Goal: Contribute content

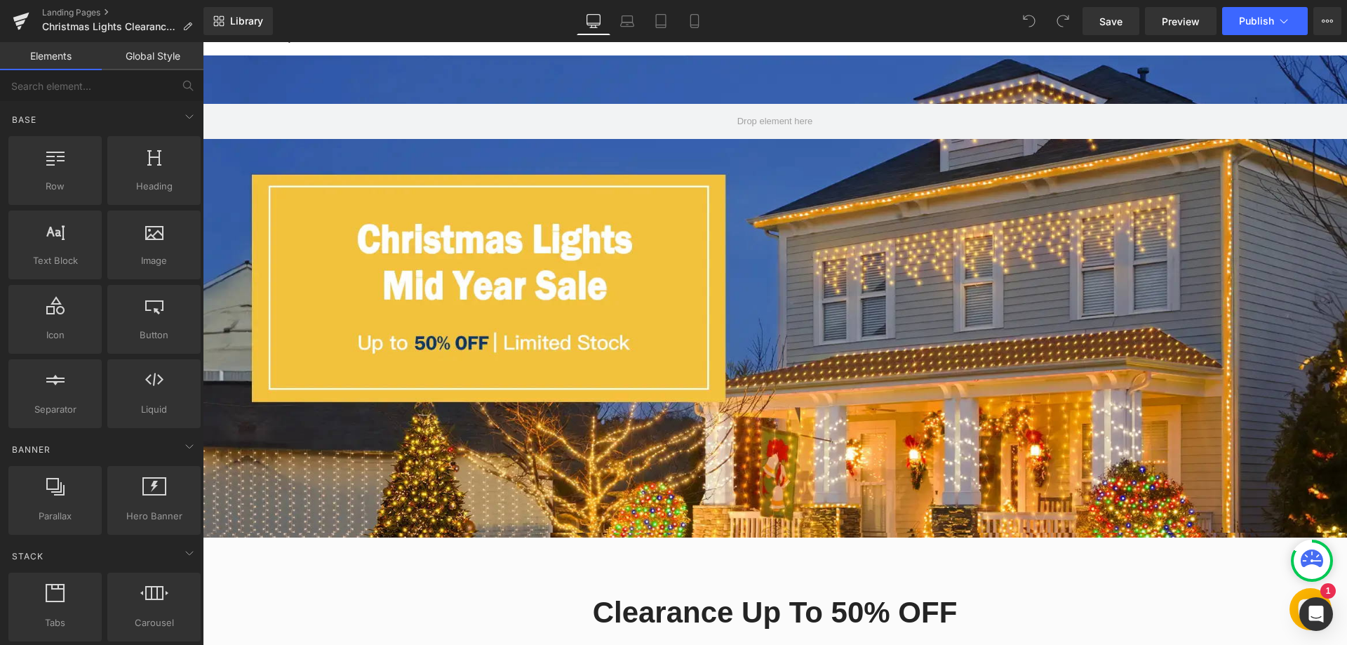
scroll to position [70, 0]
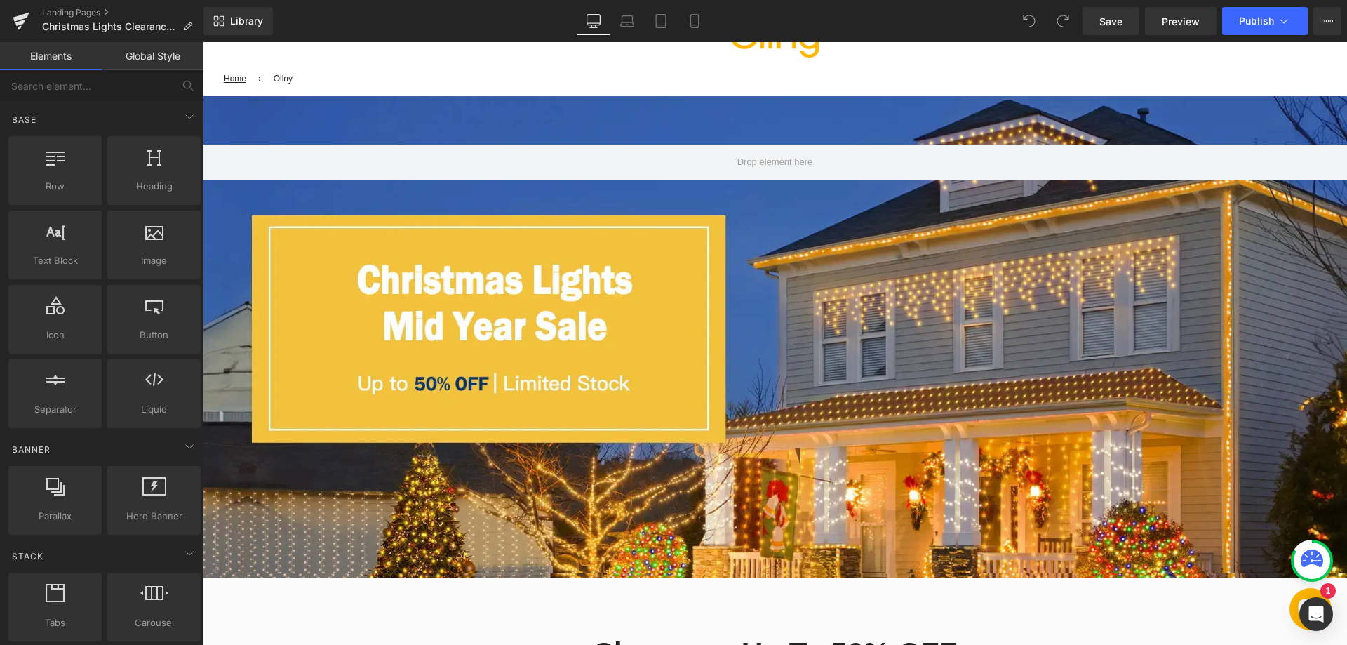
click at [488, 363] on div at bounding box center [775, 337] width 1144 height 482
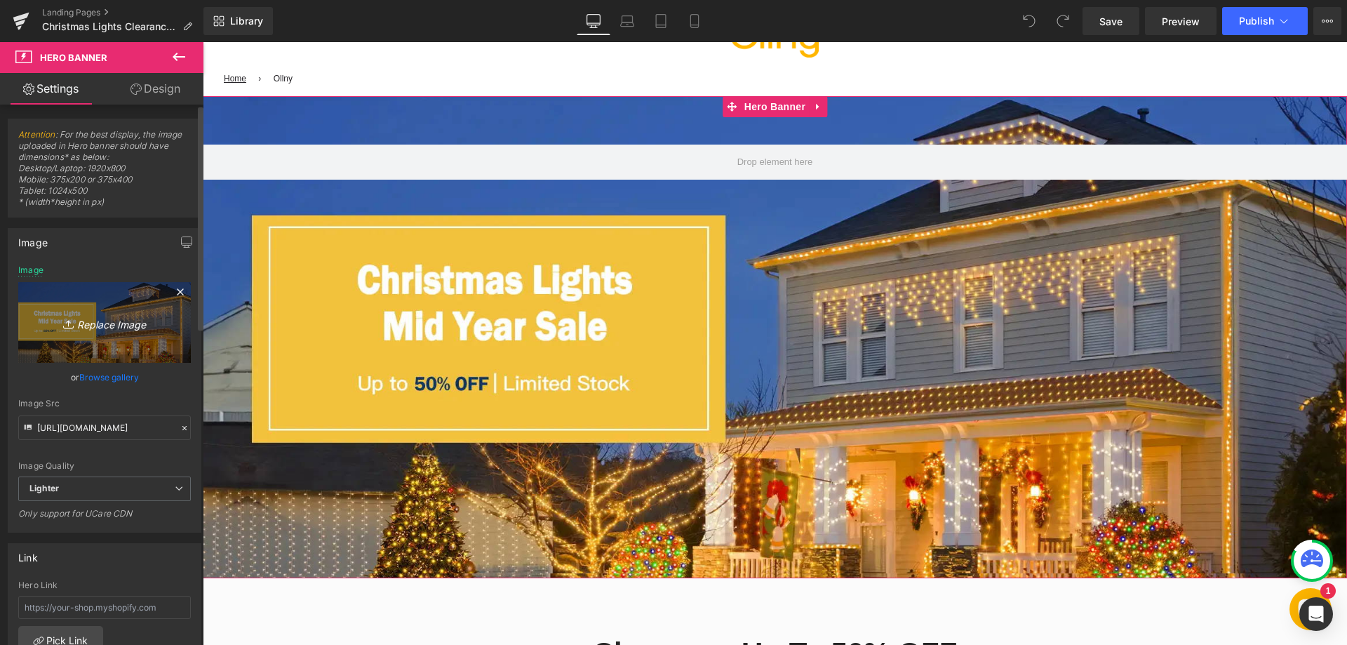
click at [115, 321] on icon "Replace Image" at bounding box center [104, 323] width 112 height 18
type input "C:\fakepath\1214-08 (9)(1).jpg"
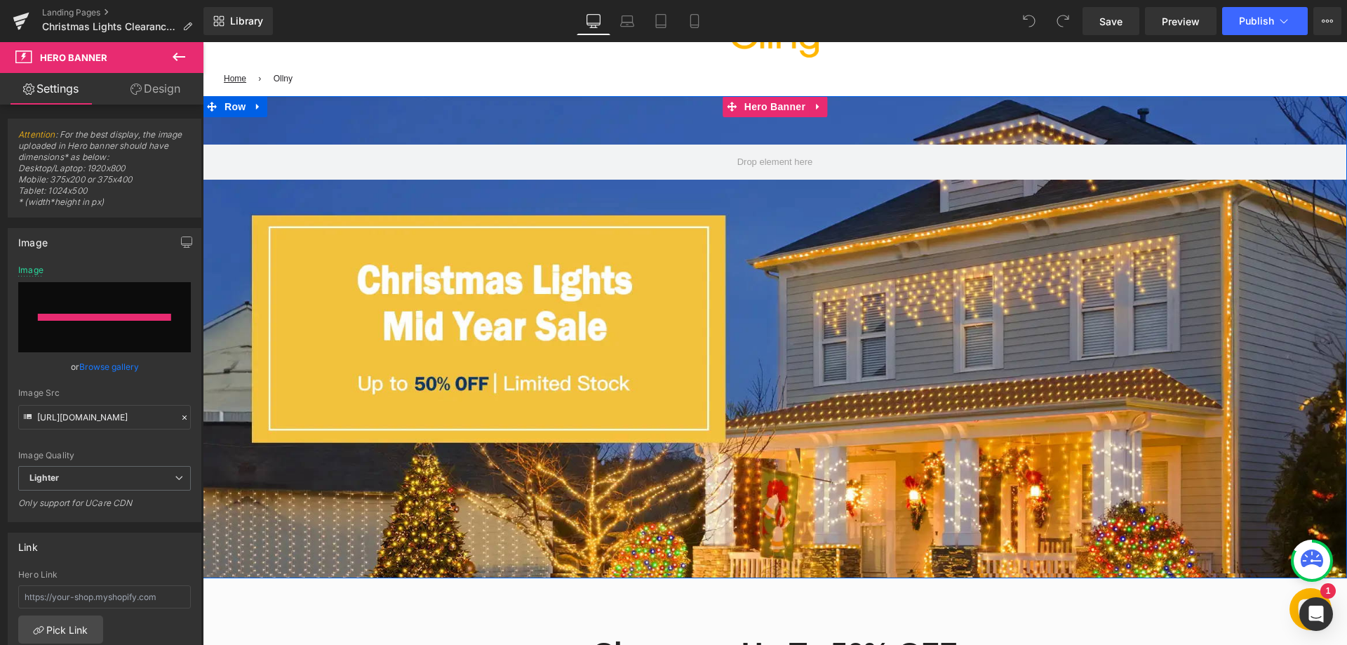
type input "[URL][DOMAIN_NAME]"
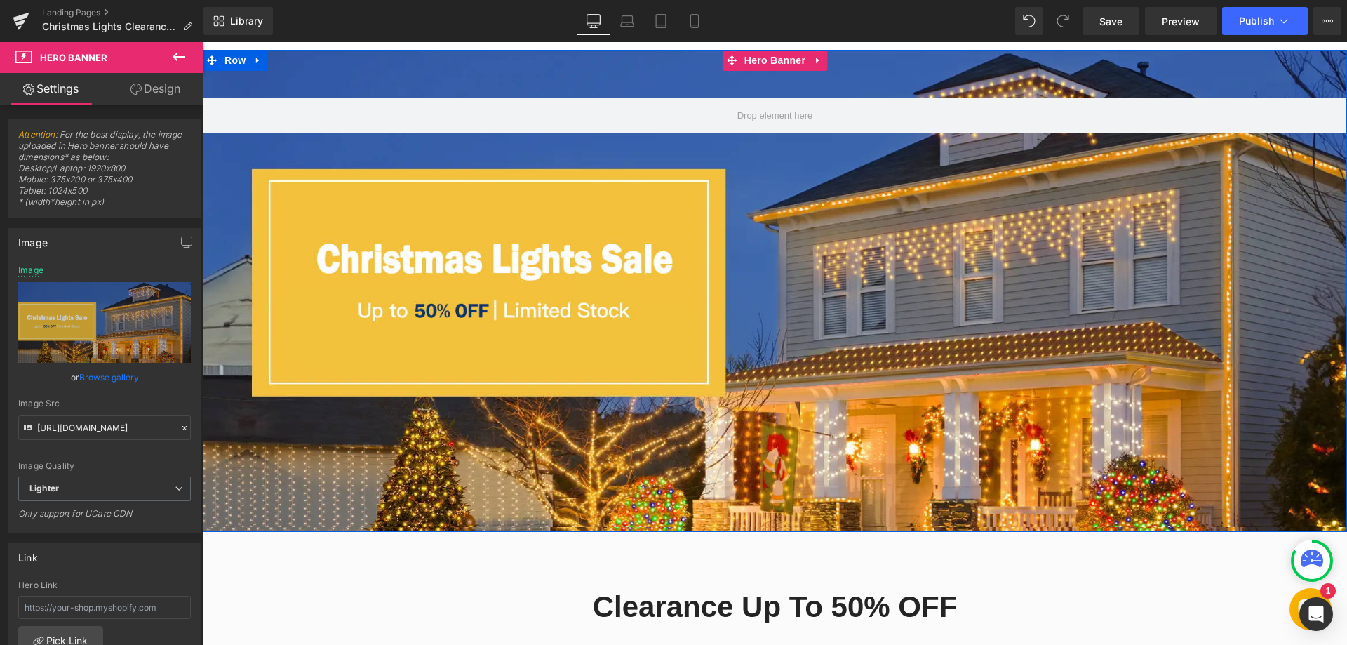
scroll to position [140, 0]
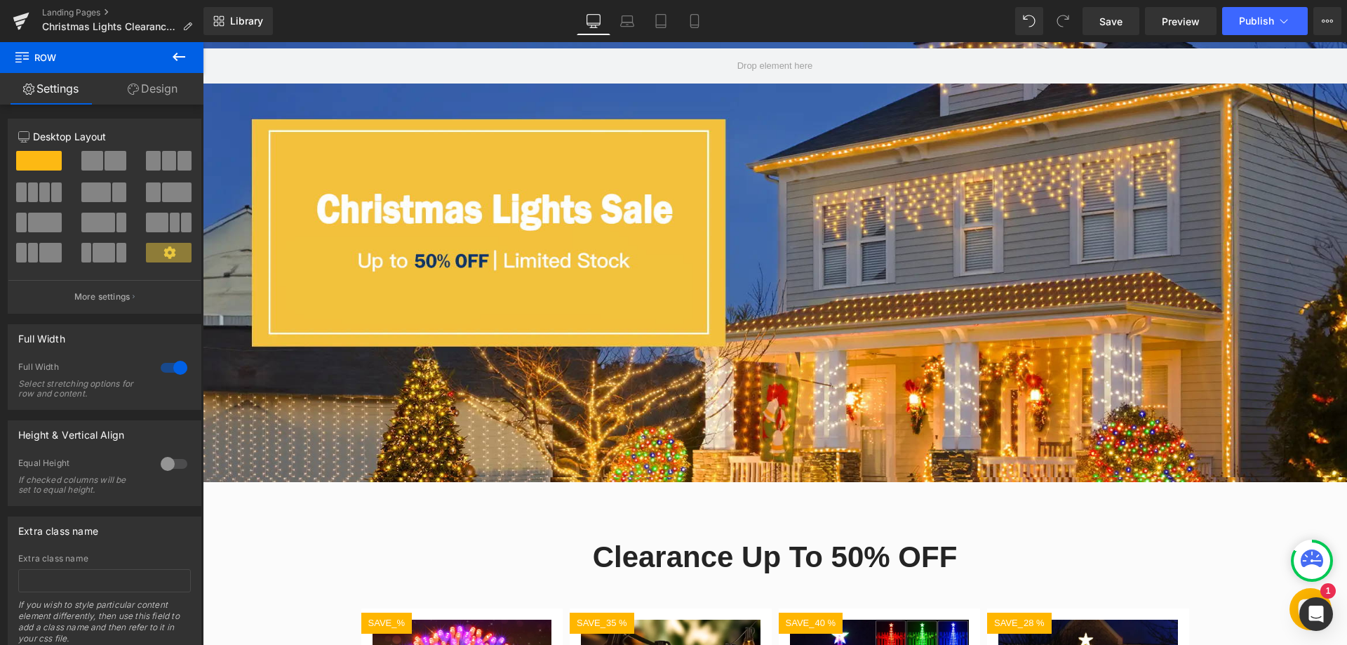
scroll to position [281, 0]
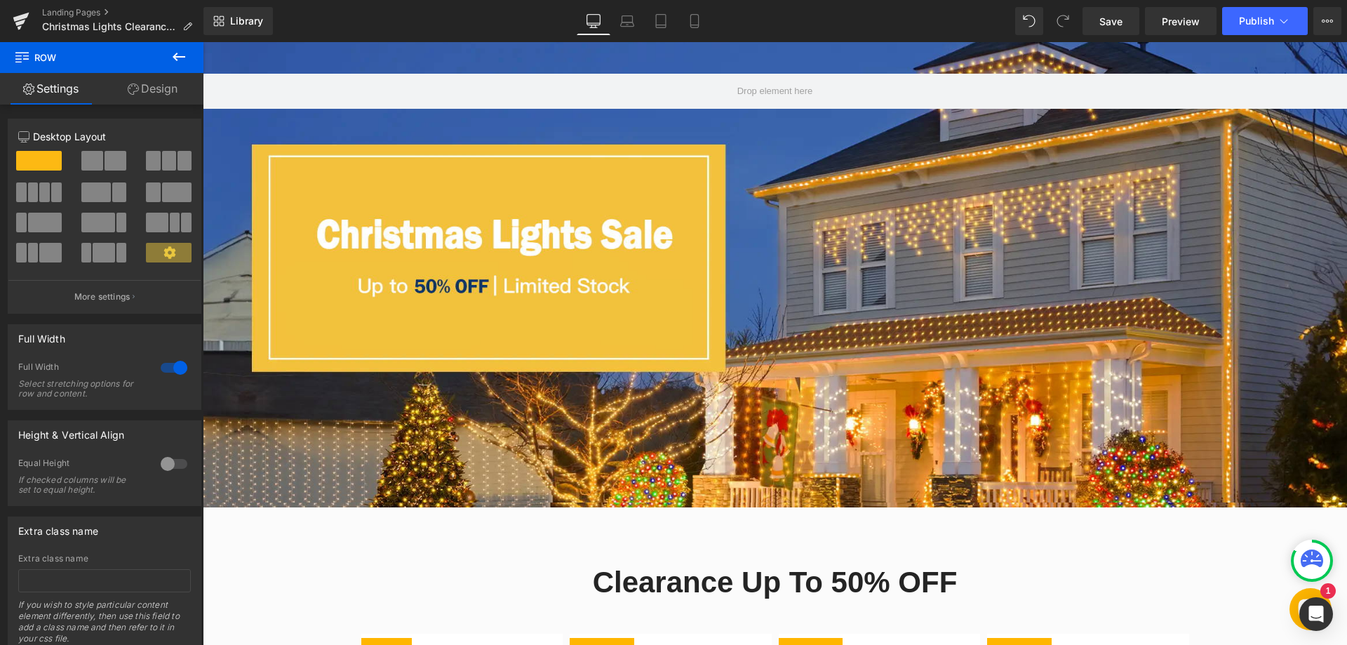
scroll to position [140, 0]
click at [625, 25] on icon at bounding box center [627, 21] width 14 height 14
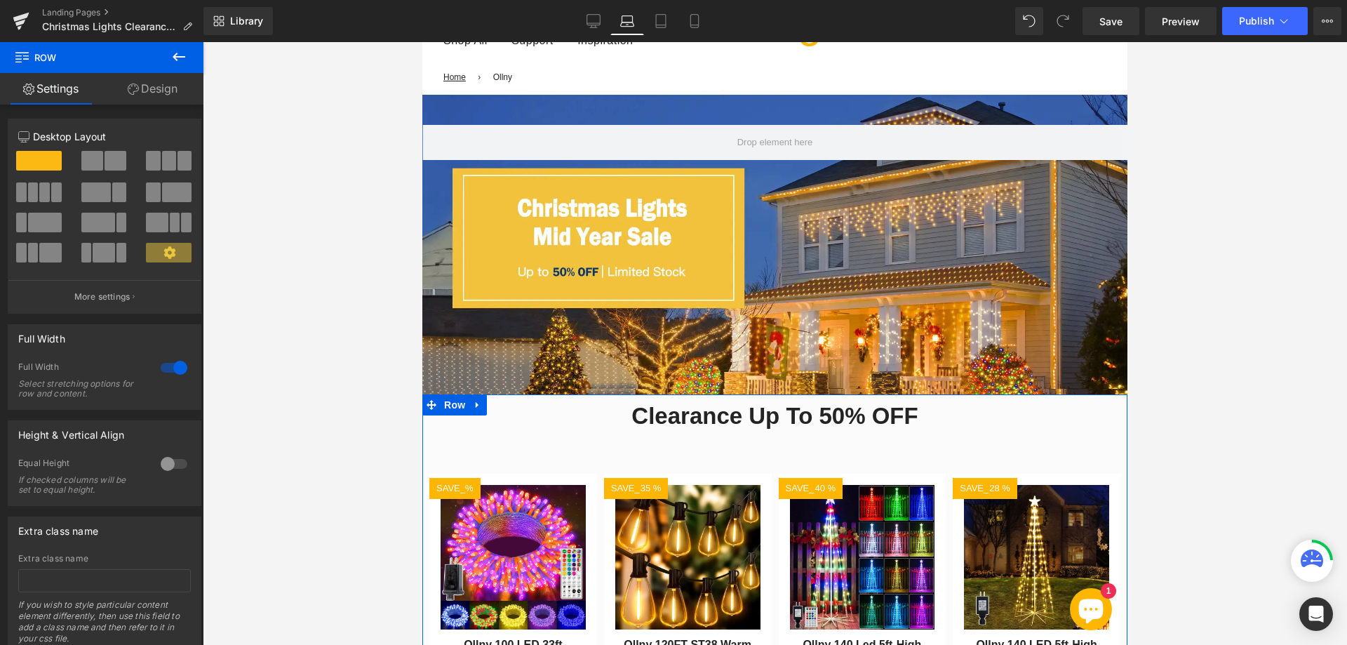
scroll to position [69, 0]
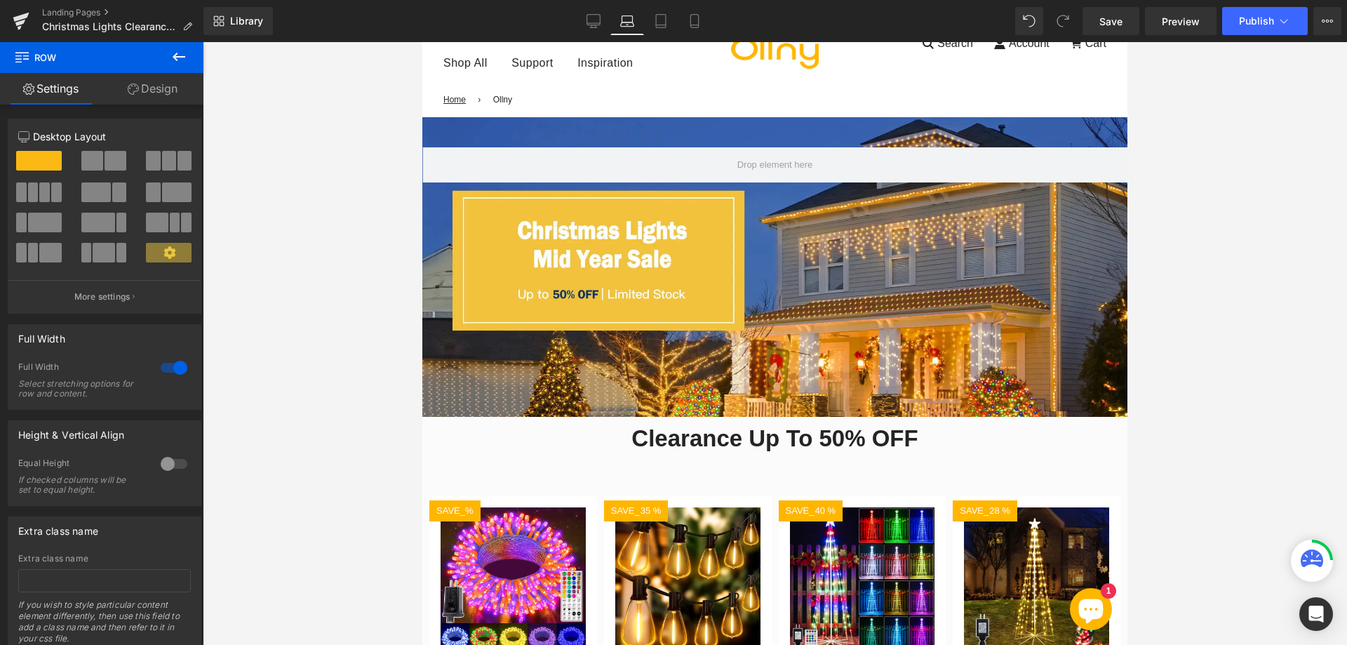
click at [588, 284] on div at bounding box center [774, 266] width 705 height 299
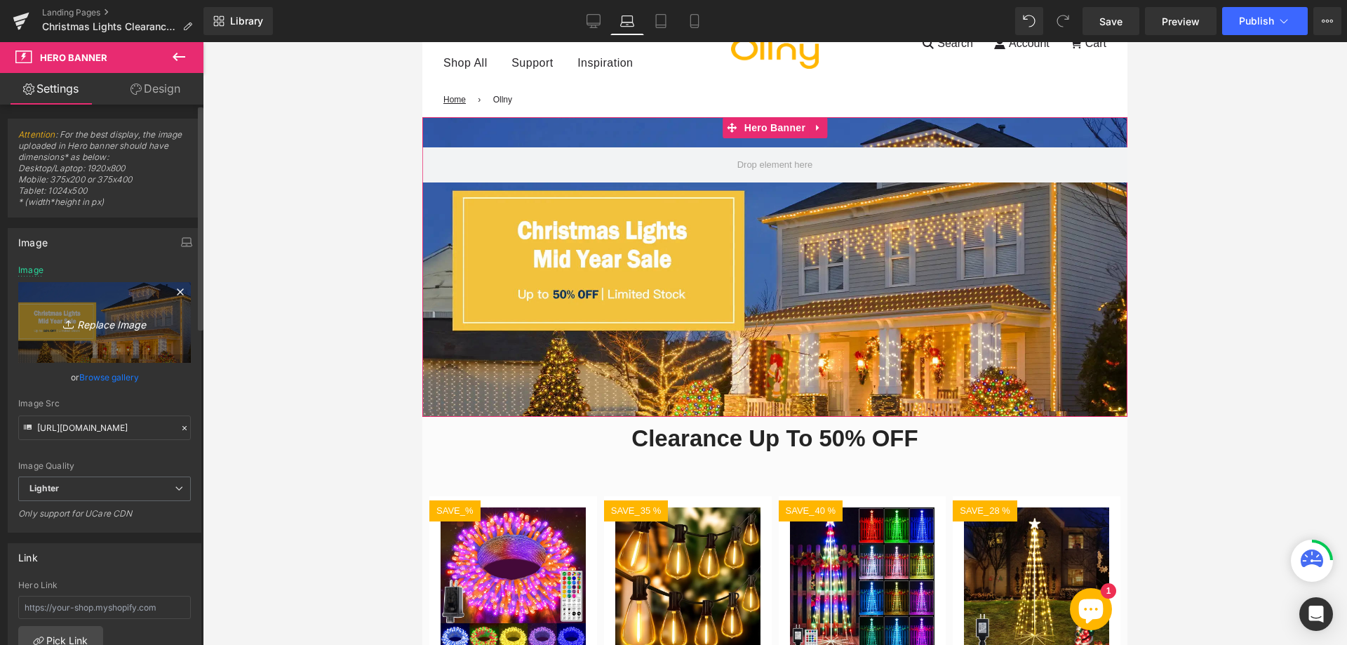
click at [113, 321] on icon "Replace Image" at bounding box center [104, 323] width 112 height 18
type input "C:\fakepath\1214-08 (9)(1).jpg"
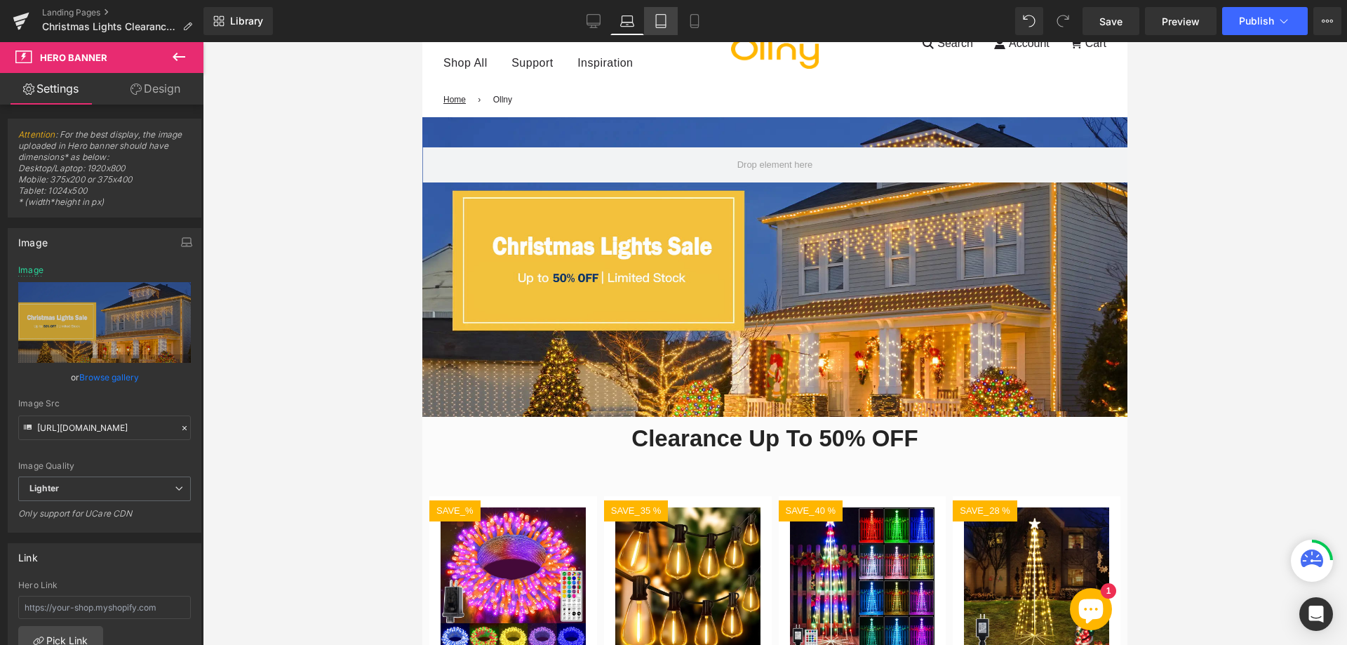
click at [658, 23] on icon at bounding box center [661, 21] width 14 height 14
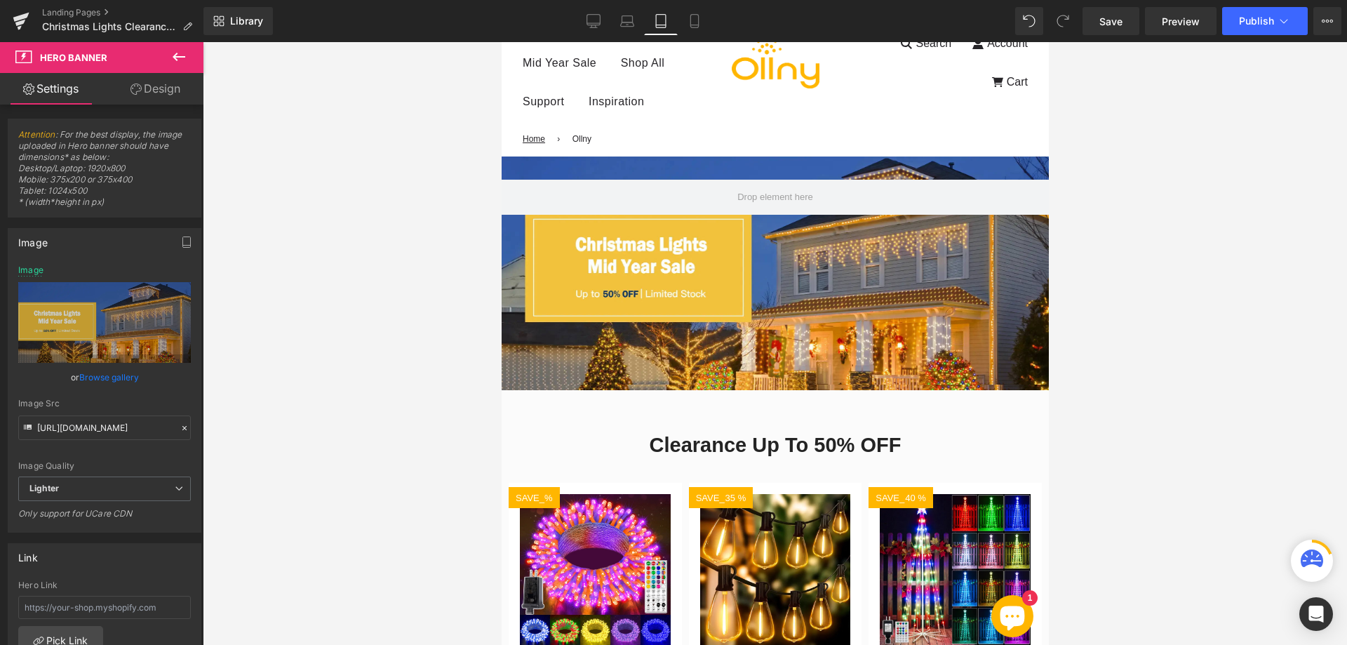
type input "[URL][DOMAIN_NAME]"
click at [667, 305] on div at bounding box center [774, 273] width 547 height 234
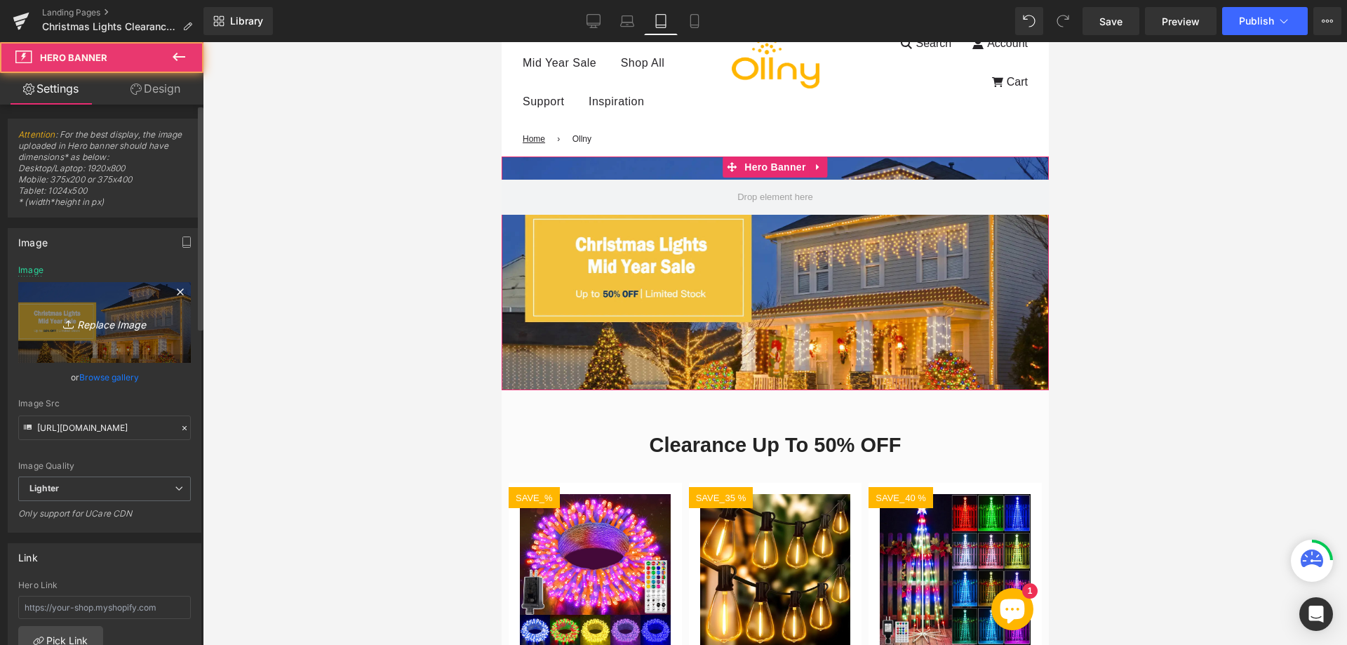
click at [116, 323] on icon "Replace Image" at bounding box center [104, 323] width 112 height 18
type input "C:\fakepath\1214-08 (9)(1).jpg"
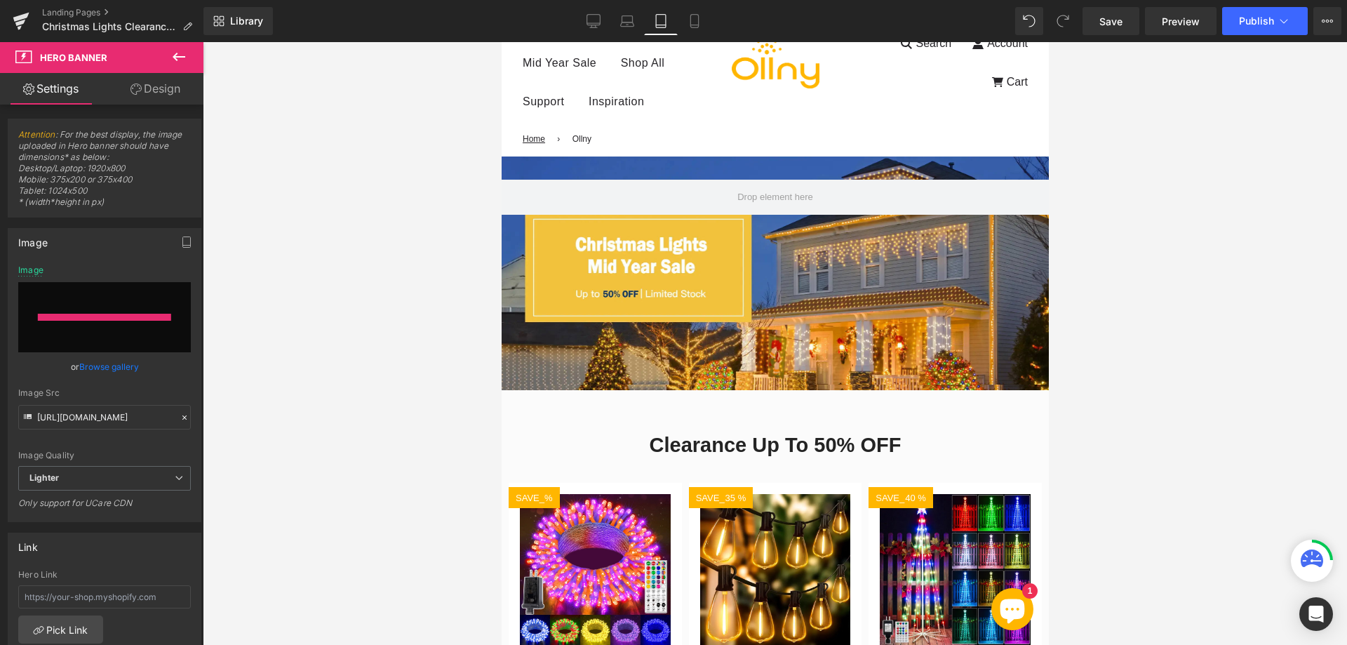
type input "[URL][DOMAIN_NAME]"
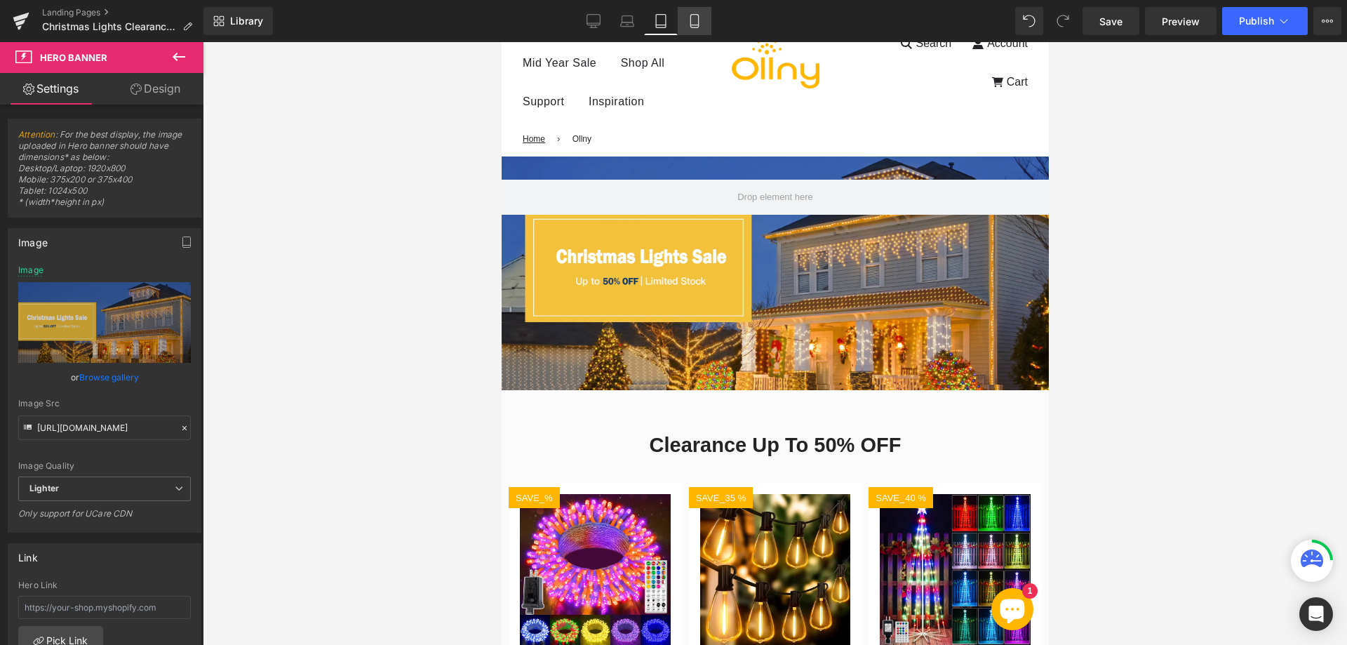
click at [690, 20] on icon at bounding box center [695, 21] width 14 height 14
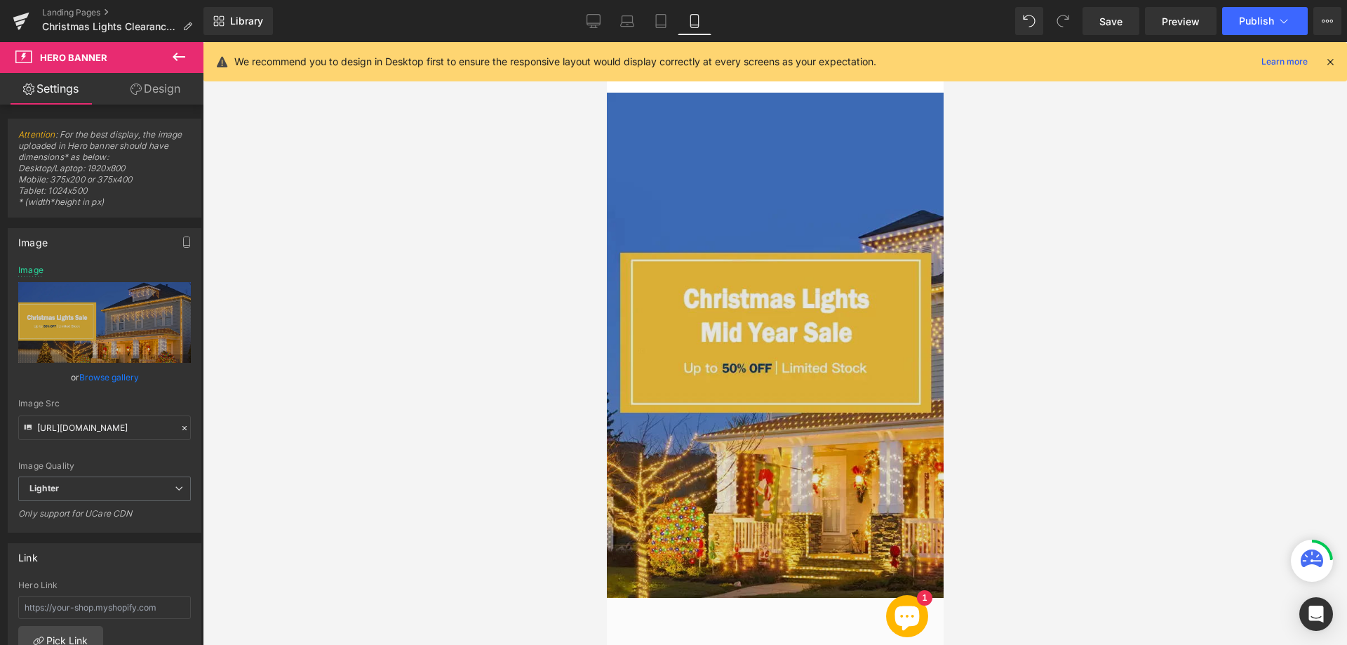
scroll to position [0, 0]
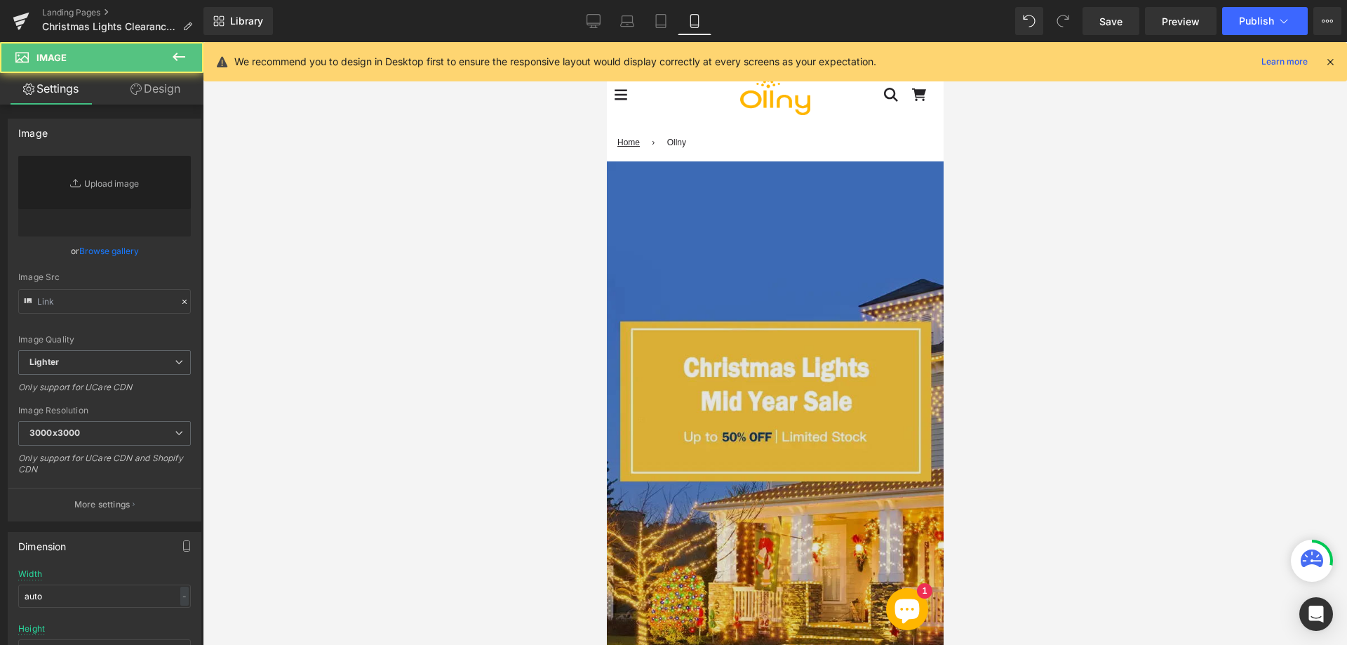
click at [718, 347] on img at bounding box center [774, 413] width 337 height 505
type input "[URL][DOMAIN_NAME]"
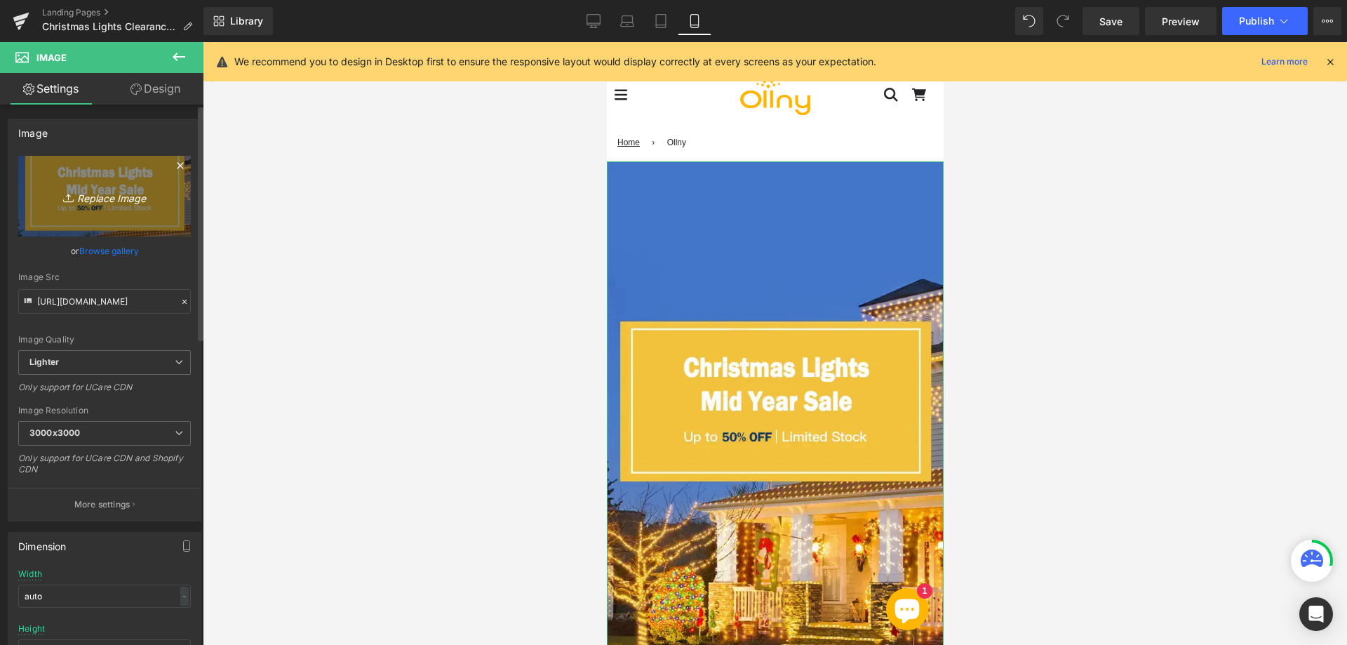
click at [114, 189] on icon "Replace Image" at bounding box center [104, 196] width 112 height 18
type input "C:\fakepath\1214-09 (10)(1).jpg"
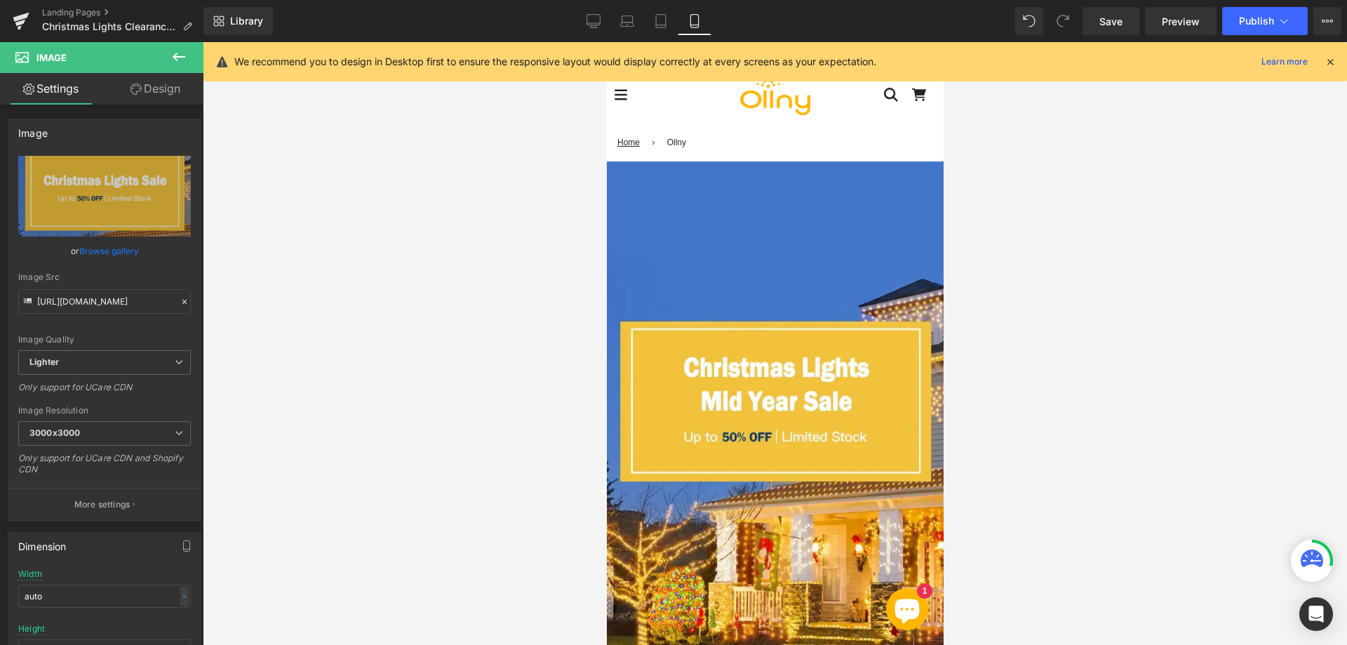
type input "[URL][DOMAIN_NAME]"
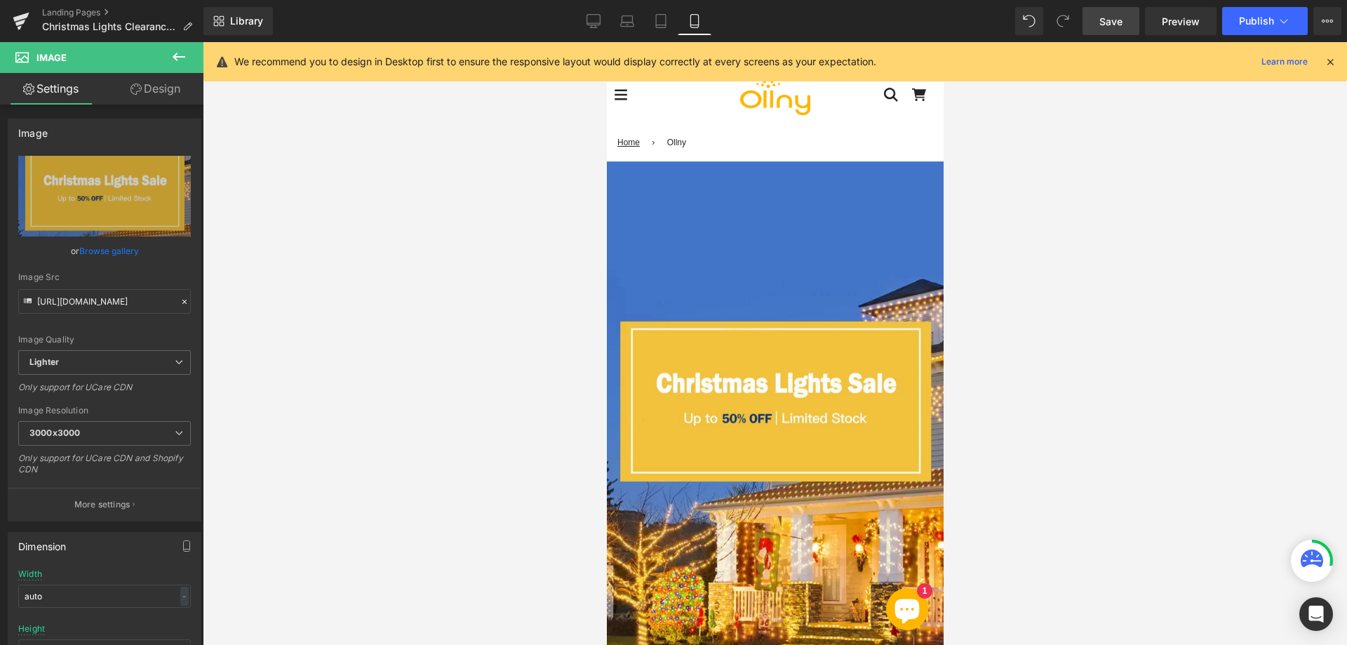
click at [1122, 30] on link "Save" at bounding box center [1111, 21] width 57 height 28
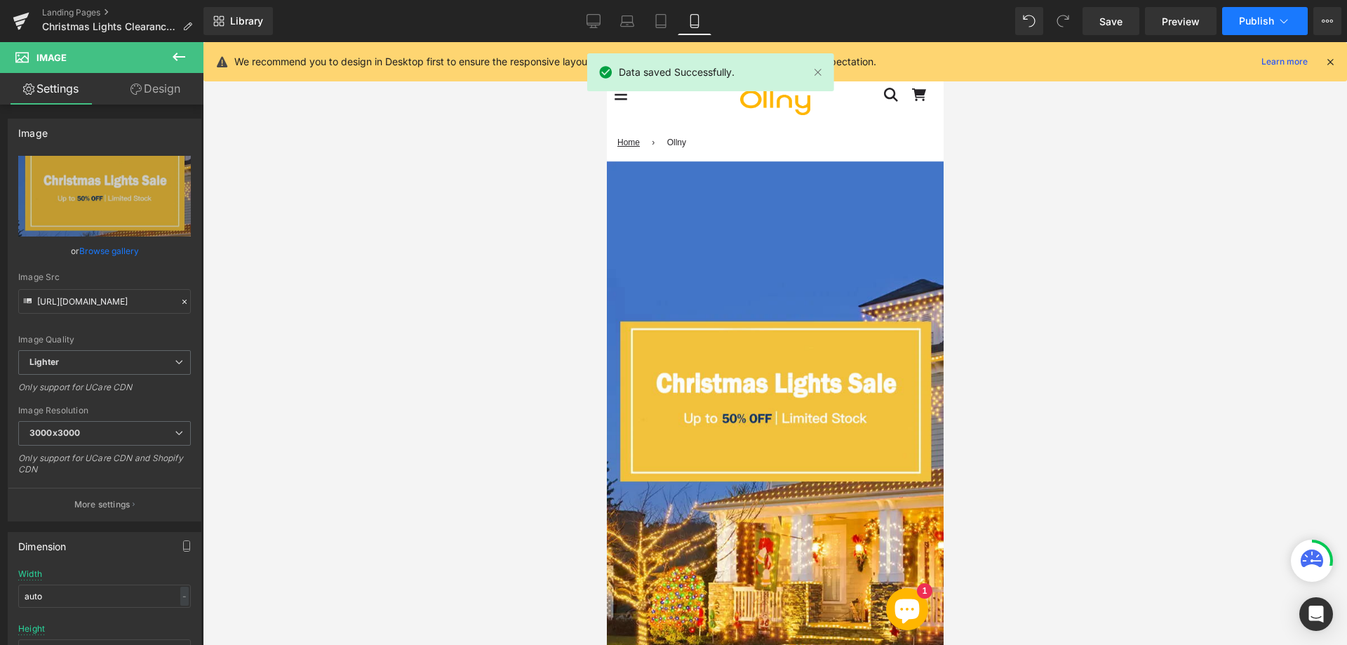
click at [1244, 22] on span "Publish" at bounding box center [1256, 20] width 35 height 11
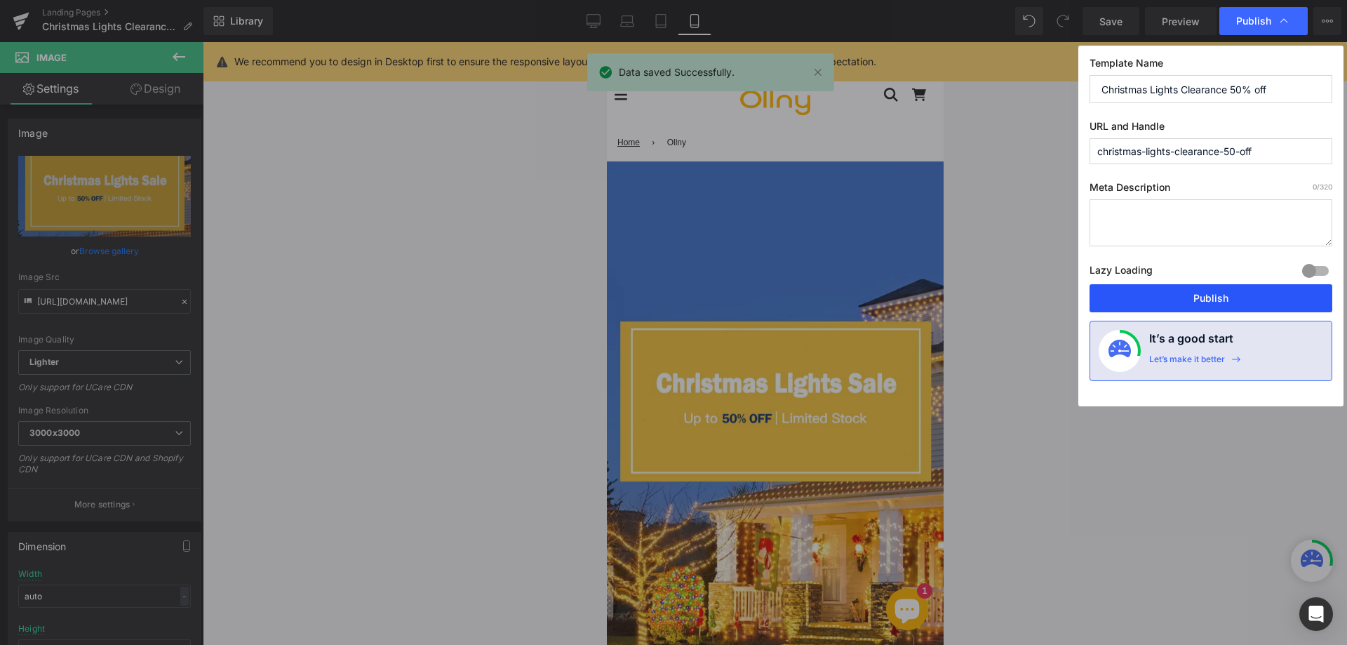
click at [1160, 306] on button "Publish" at bounding box center [1211, 298] width 243 height 28
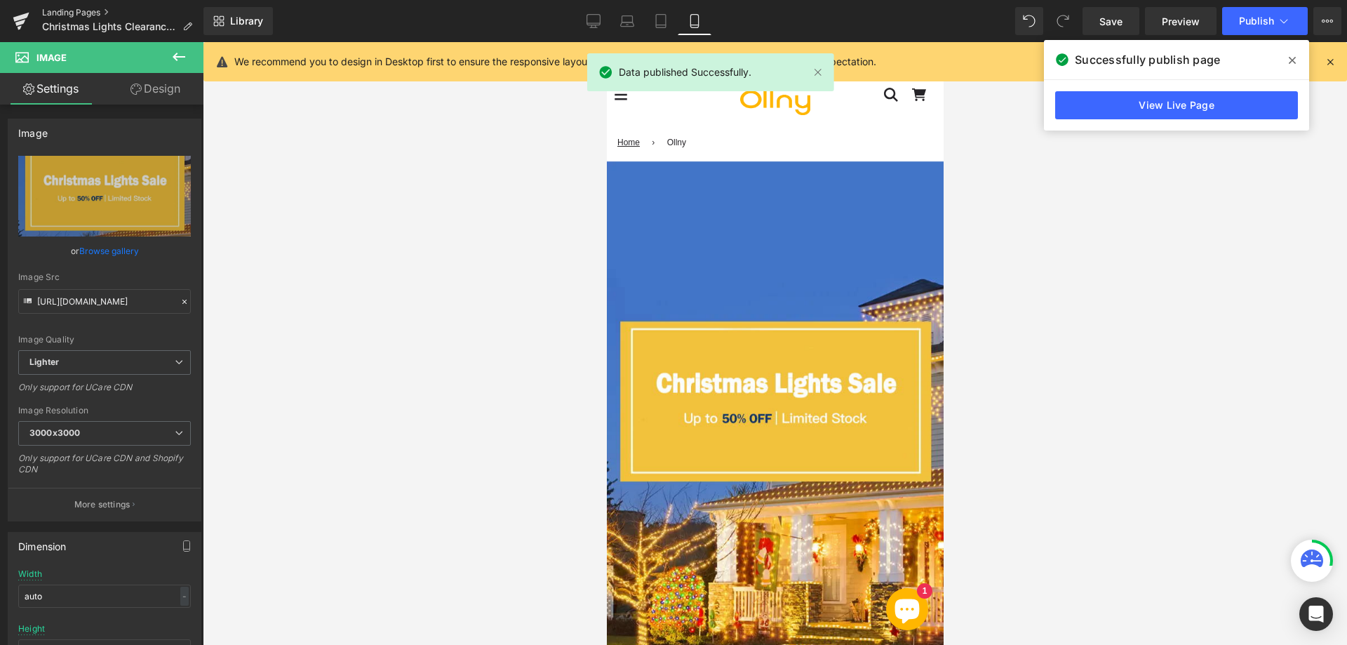
click at [75, 11] on link "Landing Pages" at bounding box center [122, 12] width 161 height 11
